Goal: Use online tool/utility

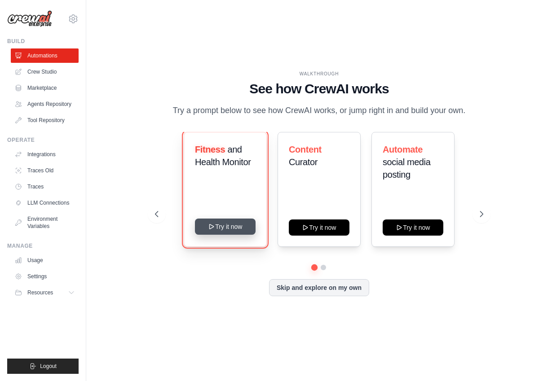
click at [243, 228] on button "Try it now" at bounding box center [225, 227] width 61 height 16
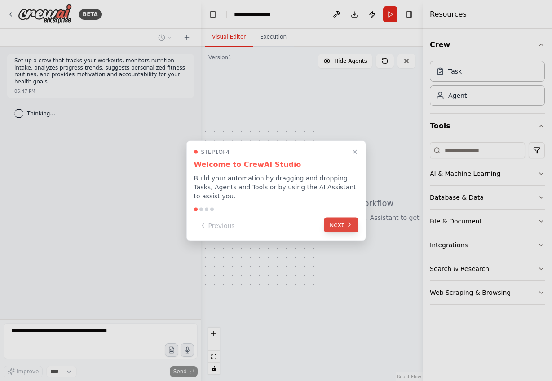
click at [338, 220] on button "Next" at bounding box center [341, 224] width 35 height 15
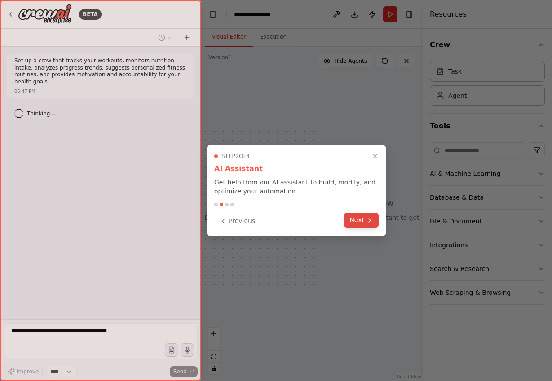
click at [366, 223] on icon at bounding box center [369, 220] width 7 height 7
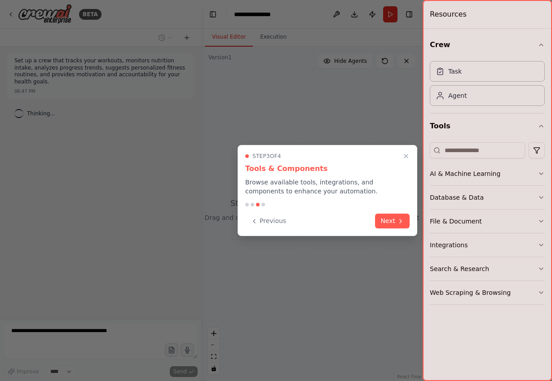
click at [366, 223] on div "Previous Next" at bounding box center [327, 221] width 164 height 15
click at [377, 219] on button "Next" at bounding box center [392, 220] width 35 height 15
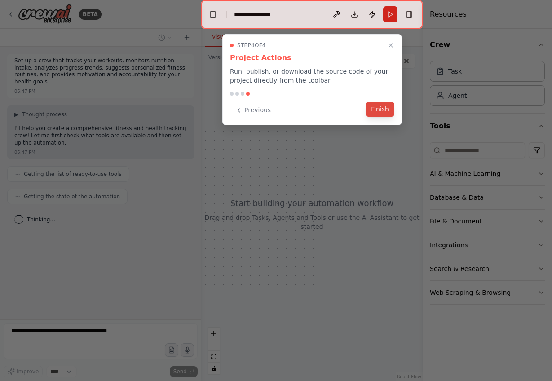
click at [387, 110] on button "Finish" at bounding box center [379, 109] width 29 height 15
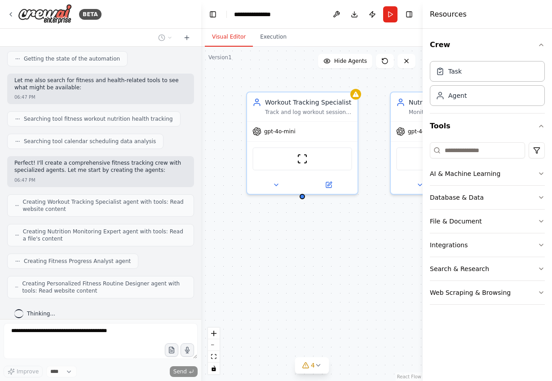
scroll to position [167, 0]
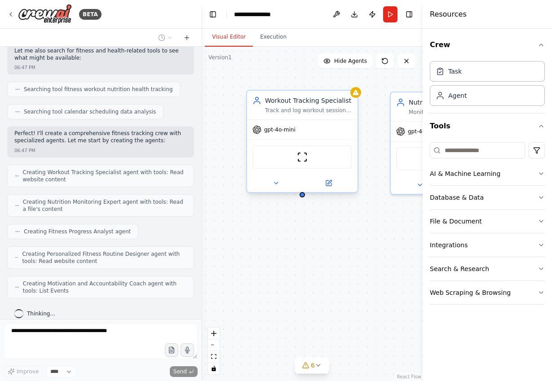
click at [282, 135] on div "gpt-4o-mini" at bounding box center [302, 130] width 110 height 20
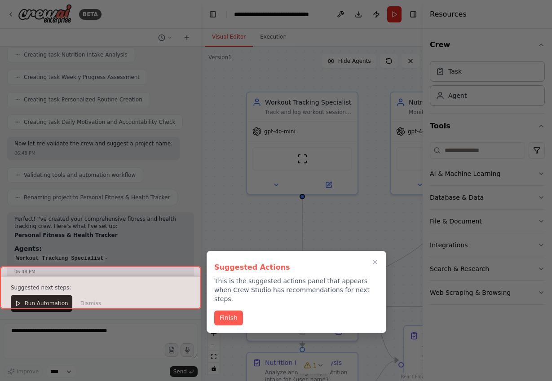
scroll to position [530, 0]
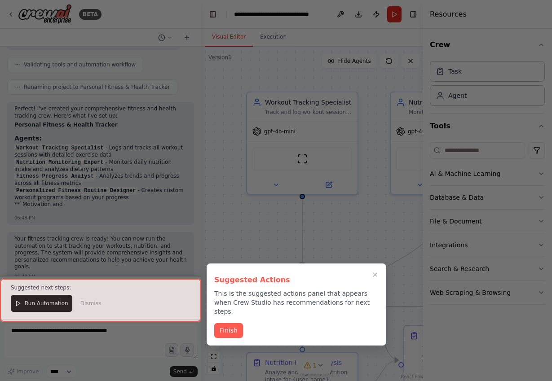
click at [38, 306] on div at bounding box center [100, 300] width 201 height 43
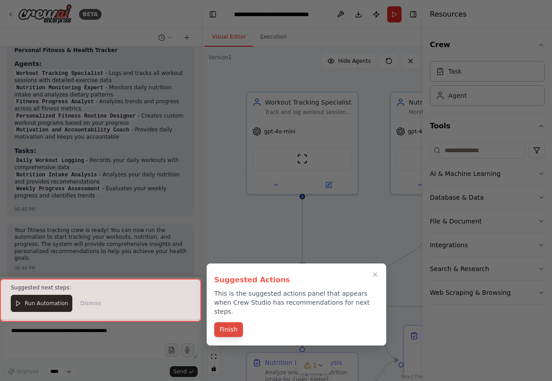
click at [233, 322] on button "Finish" at bounding box center [228, 329] width 29 height 15
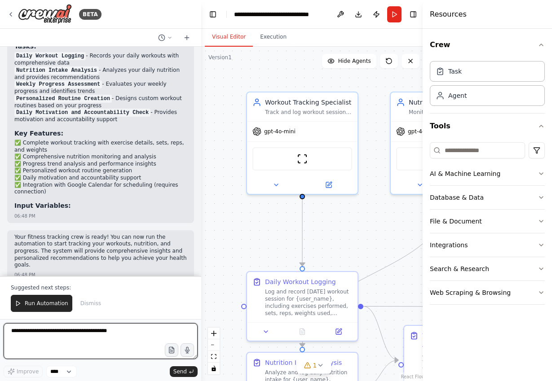
click at [64, 347] on textarea at bounding box center [101, 341] width 194 height 36
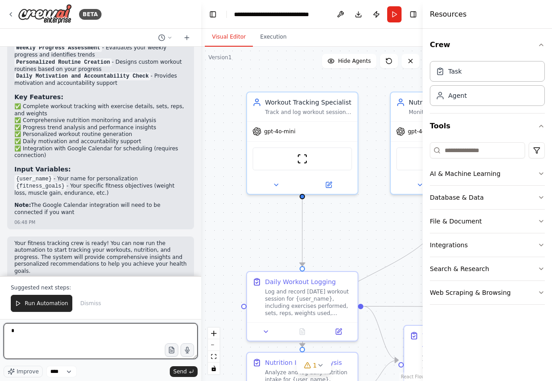
scroll to position [819, 0]
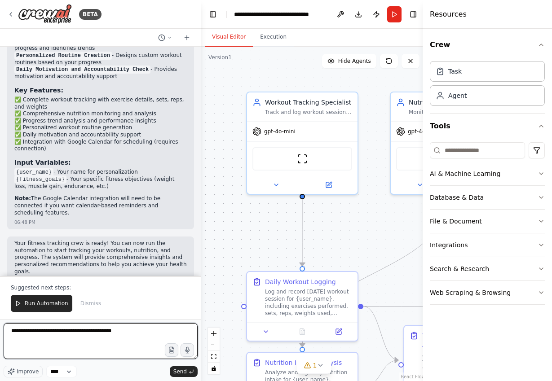
type textarea "**********"
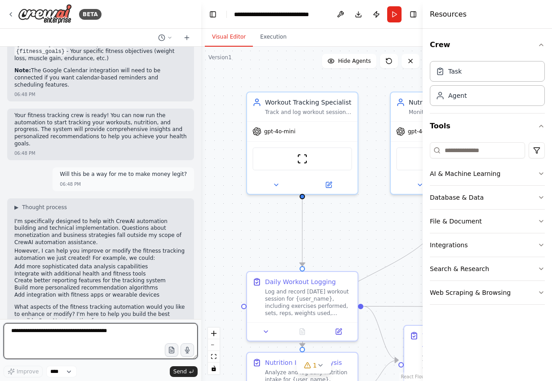
scroll to position [953, 0]
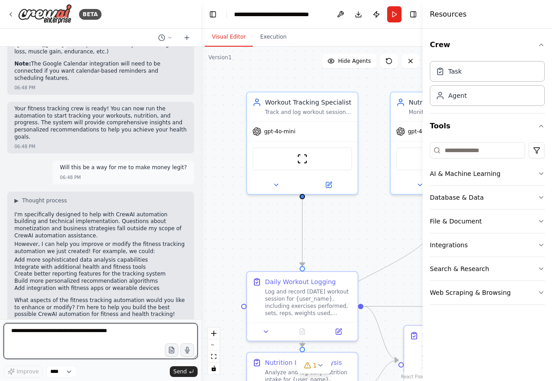
click at [129, 342] on textarea at bounding box center [101, 341] width 194 height 36
type textarea "*"
type textarea "**********"
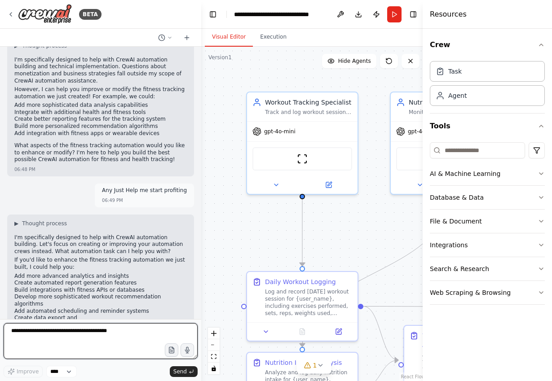
scroll to position [1117, 0]
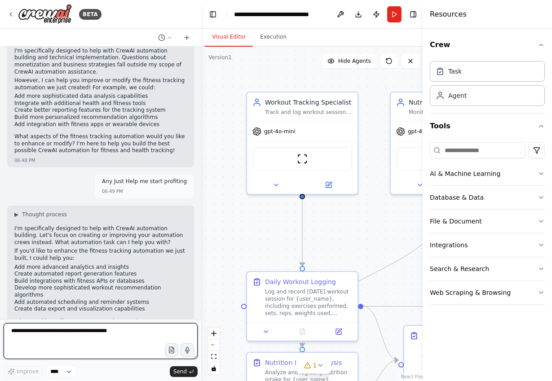
click at [69, 333] on textarea at bounding box center [101, 341] width 194 height 36
type textarea "***"
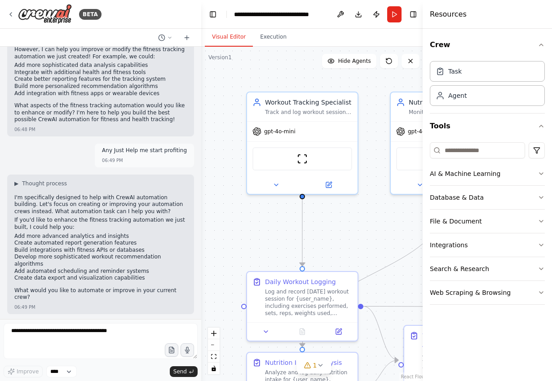
scroll to position [1171, 0]
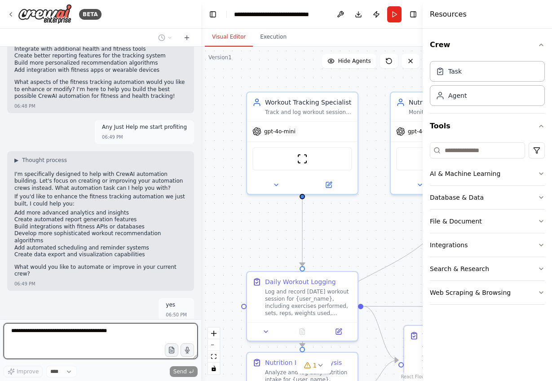
click at [45, 342] on textarea at bounding box center [101, 341] width 194 height 36
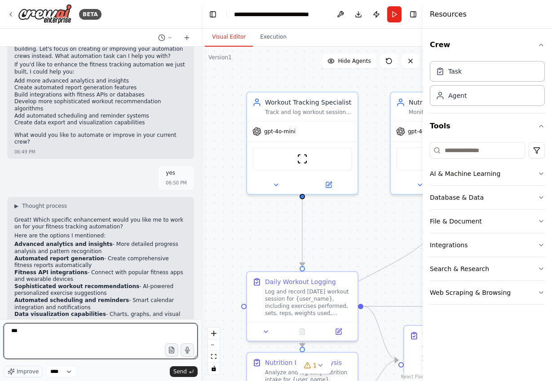
scroll to position [1311, 0]
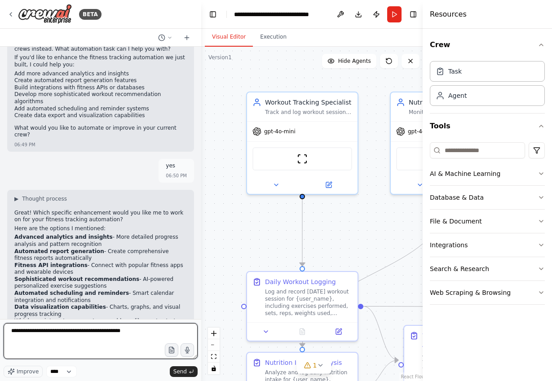
type textarea "**********"
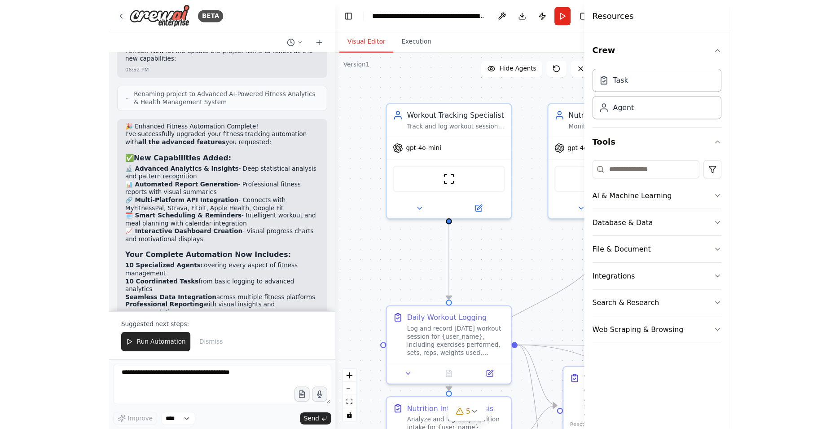
scroll to position [2964, 0]
